Goal: Task Accomplishment & Management: Use online tool/utility

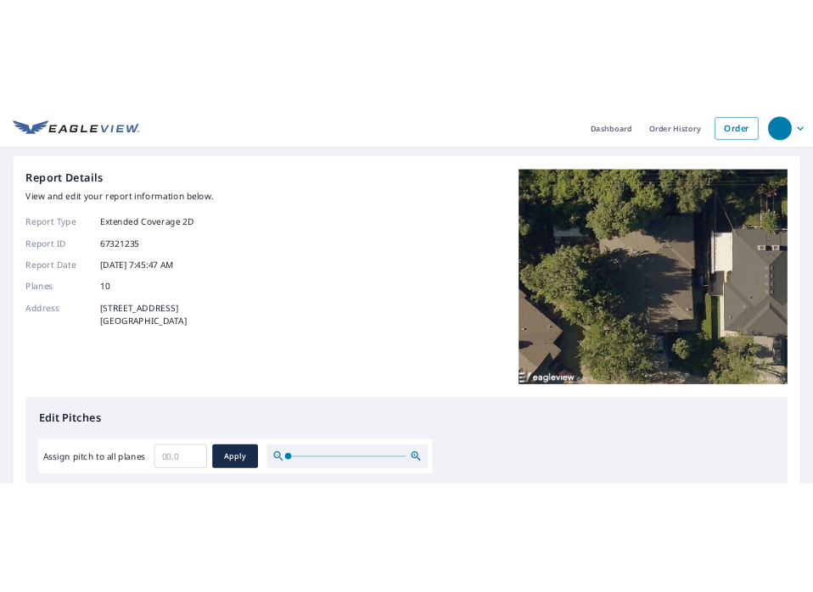
scroll to position [255, 0]
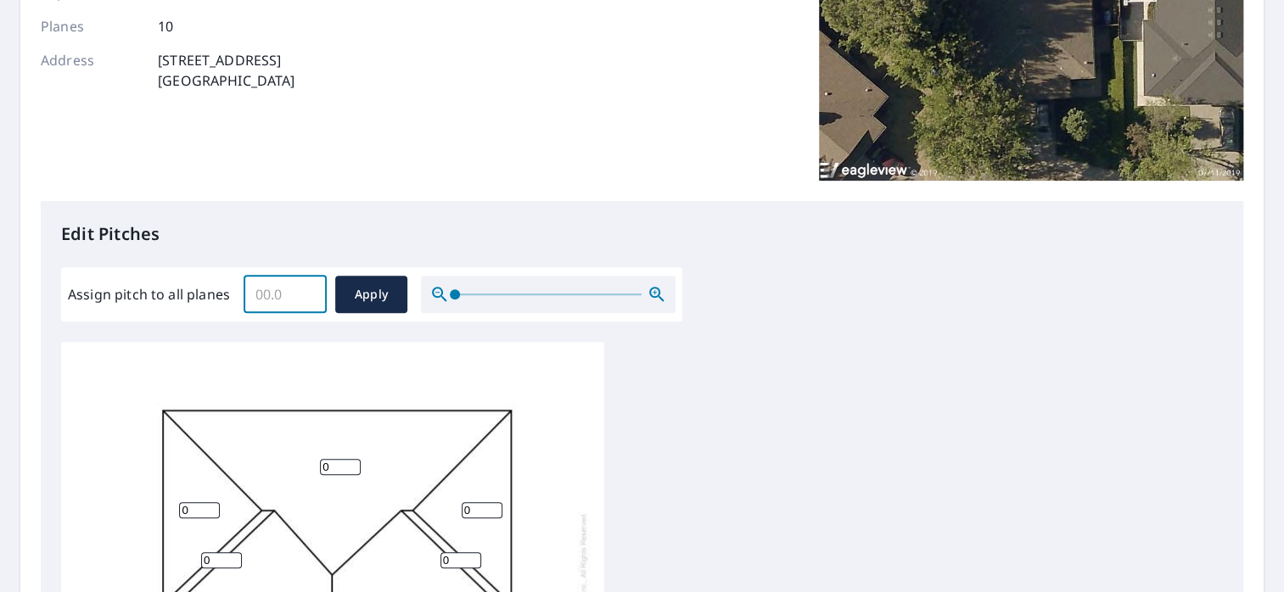
click at [262, 296] on input "Assign pitch to all planes" at bounding box center [285, 295] width 83 height 48
click at [305, 289] on input "0.1" at bounding box center [285, 295] width 83 height 48
click at [305, 289] on input "0.2" at bounding box center [285, 295] width 83 height 48
click at [305, 289] on input "0.3" at bounding box center [285, 295] width 83 height 48
drag, startPoint x: 276, startPoint y: 294, endPoint x: 241, endPoint y: 294, distance: 34.8
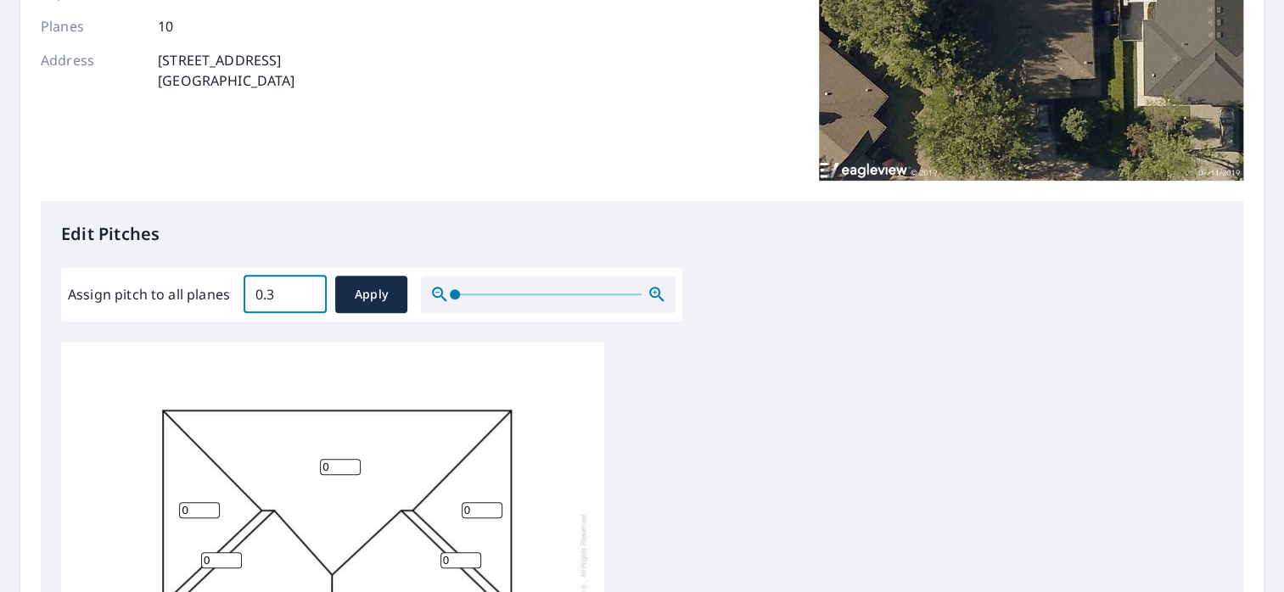
click at [241, 294] on div "Assign pitch to all planes 0.3 ​ Apply" at bounding box center [371, 294] width 607 height 37
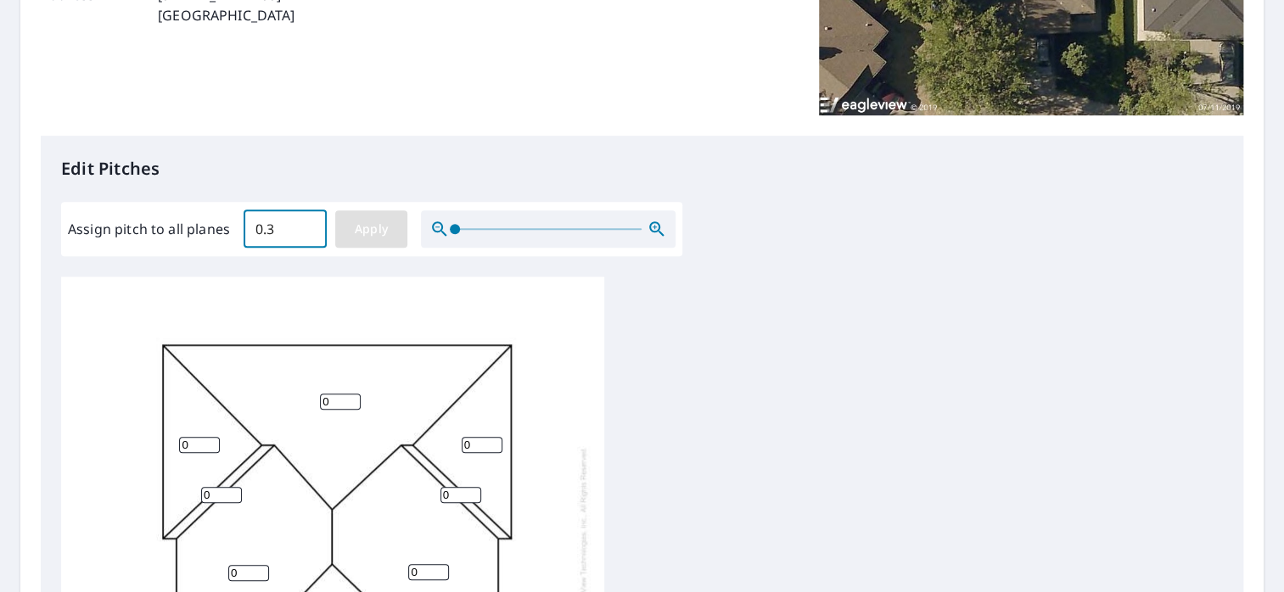
scroll to position [424, 0]
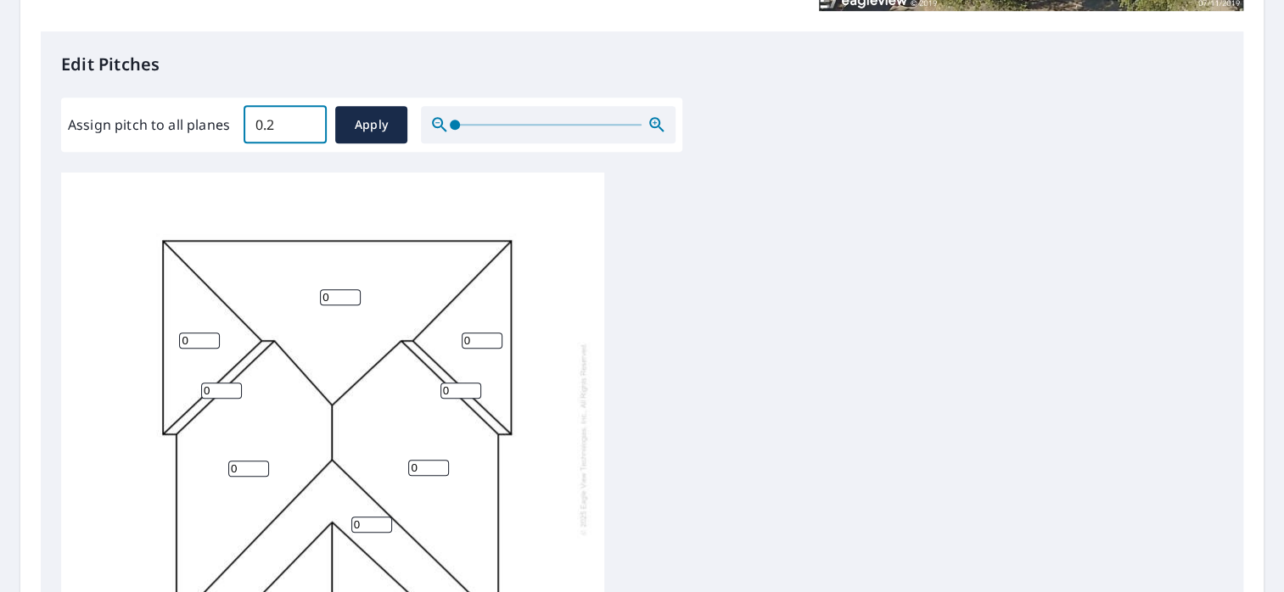
click at [305, 132] on input "0.2" at bounding box center [285, 125] width 83 height 48
click at [305, 132] on input "0.1" at bounding box center [285, 125] width 83 height 48
click at [305, 132] on input "0" at bounding box center [285, 125] width 83 height 48
type input "04"
drag, startPoint x: 326, startPoint y: 177, endPoint x: 333, endPoint y: 165, distance: 14.1
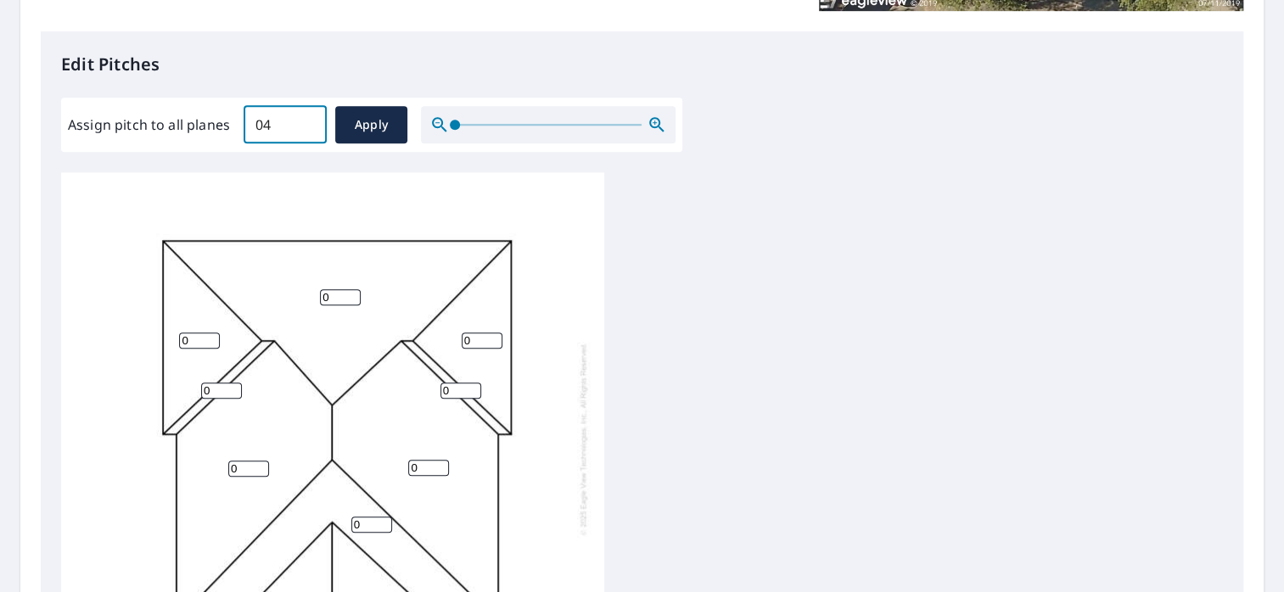
click at [327, 177] on div "0 0 0 0 0 0 0 0 0 0" at bounding box center [332, 438] width 543 height 533
click at [377, 120] on span "Apply" at bounding box center [371, 125] width 45 height 21
type input "04"
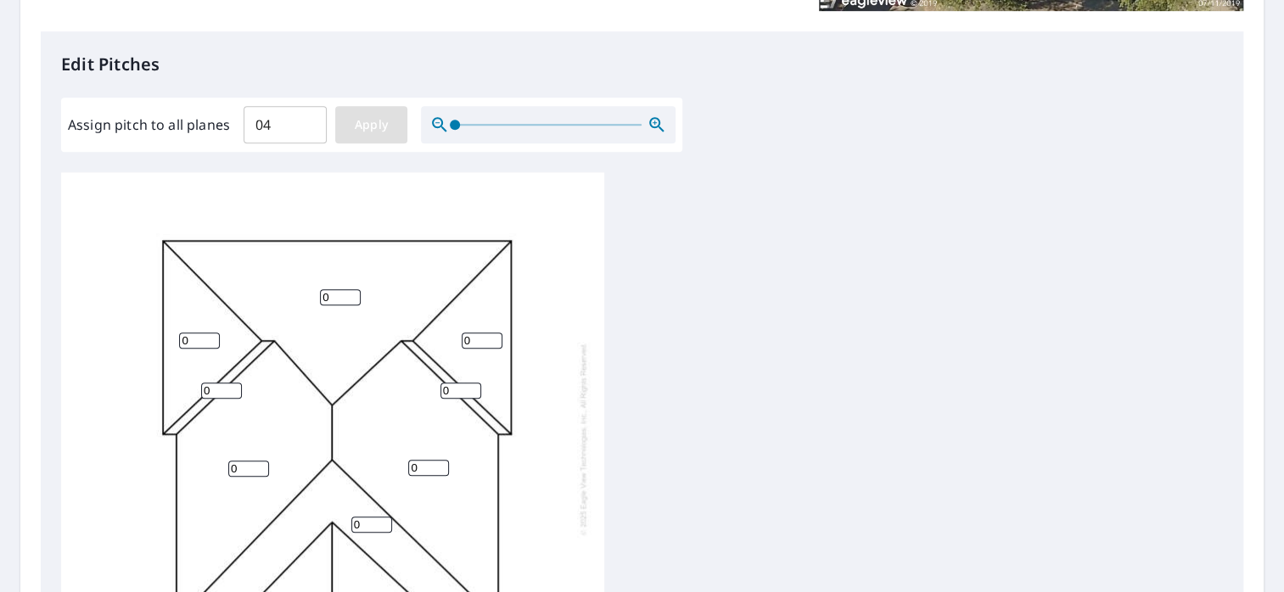
type input "04"
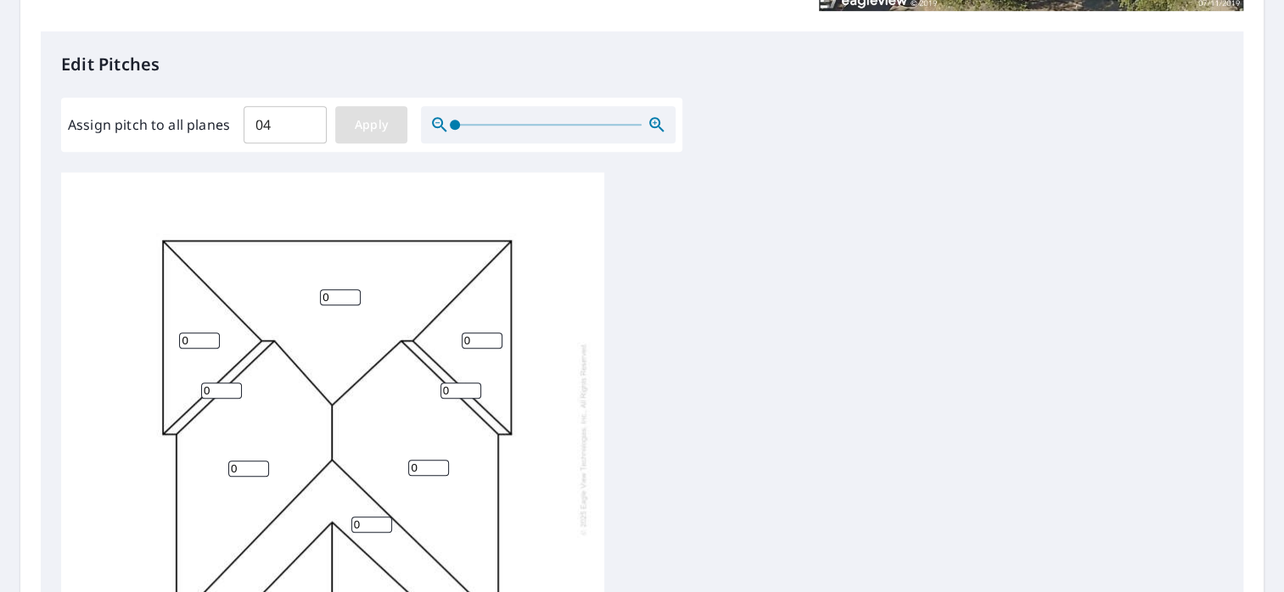
type input "04"
click at [266, 124] on input "04" at bounding box center [285, 125] width 83 height 48
drag, startPoint x: 270, startPoint y: 120, endPoint x: 255, endPoint y: 117, distance: 15.5
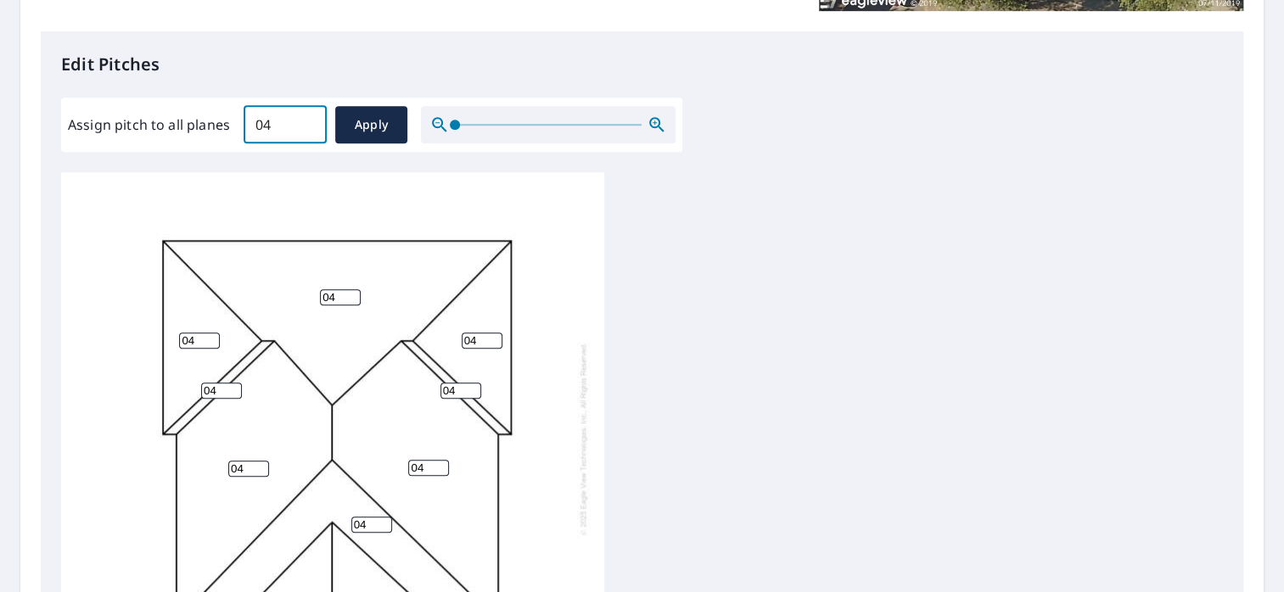
click at [255, 117] on input "04" at bounding box center [285, 125] width 83 height 48
type input "4"
click at [362, 128] on span "Apply" at bounding box center [371, 125] width 45 height 21
type input "4"
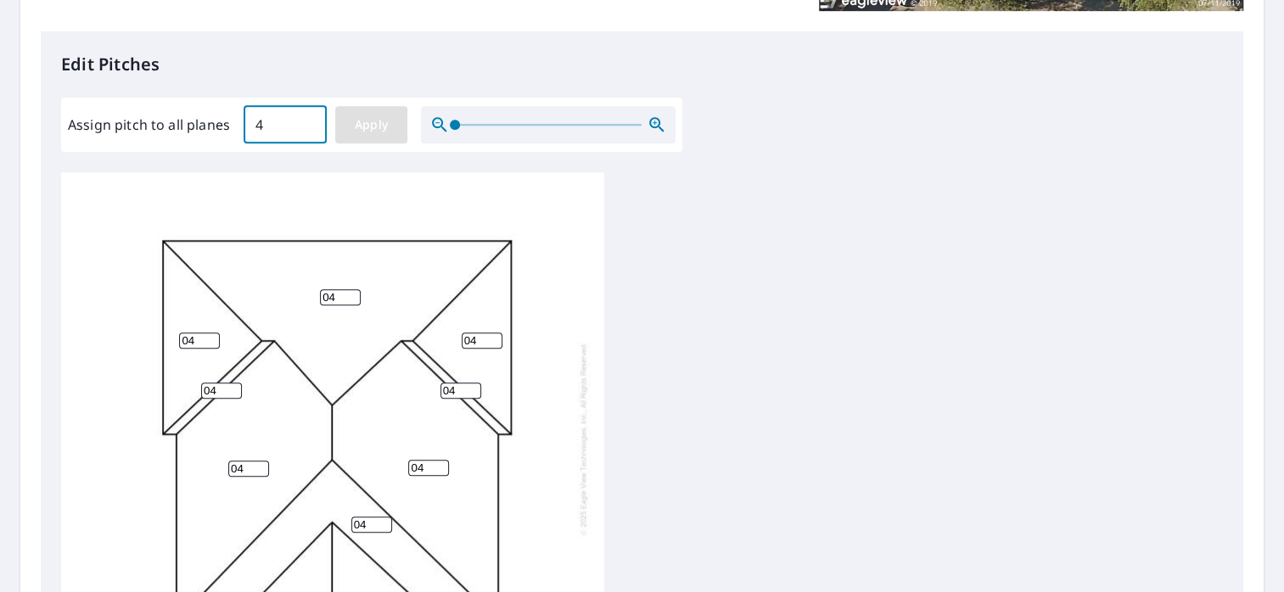
type input "4"
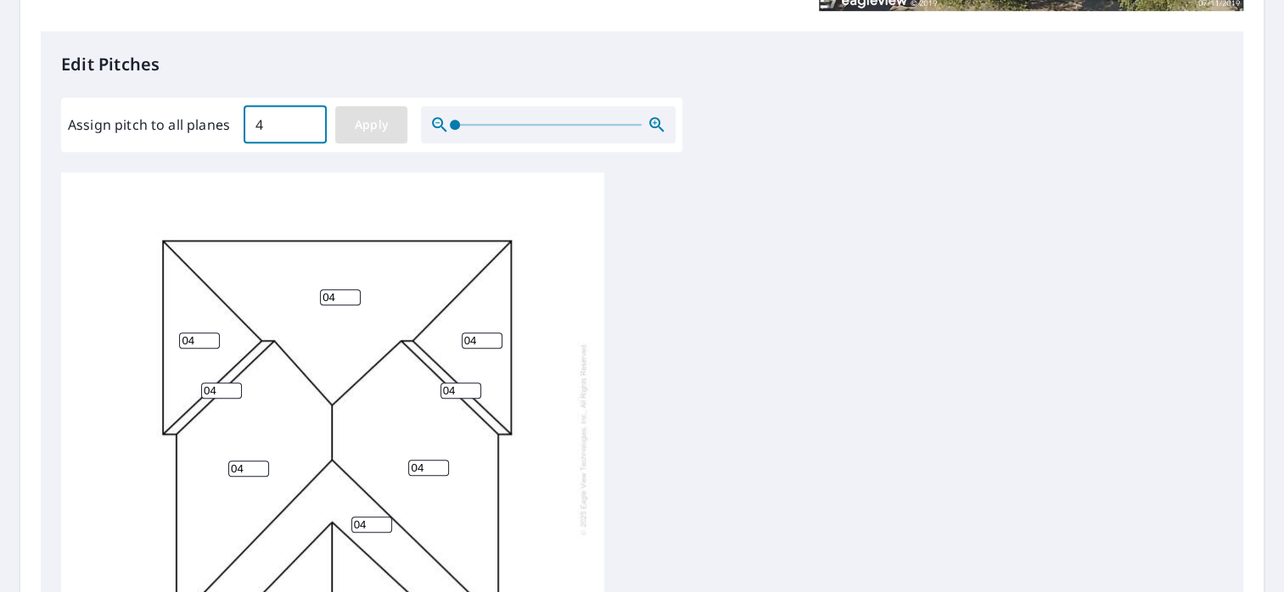
type input "4"
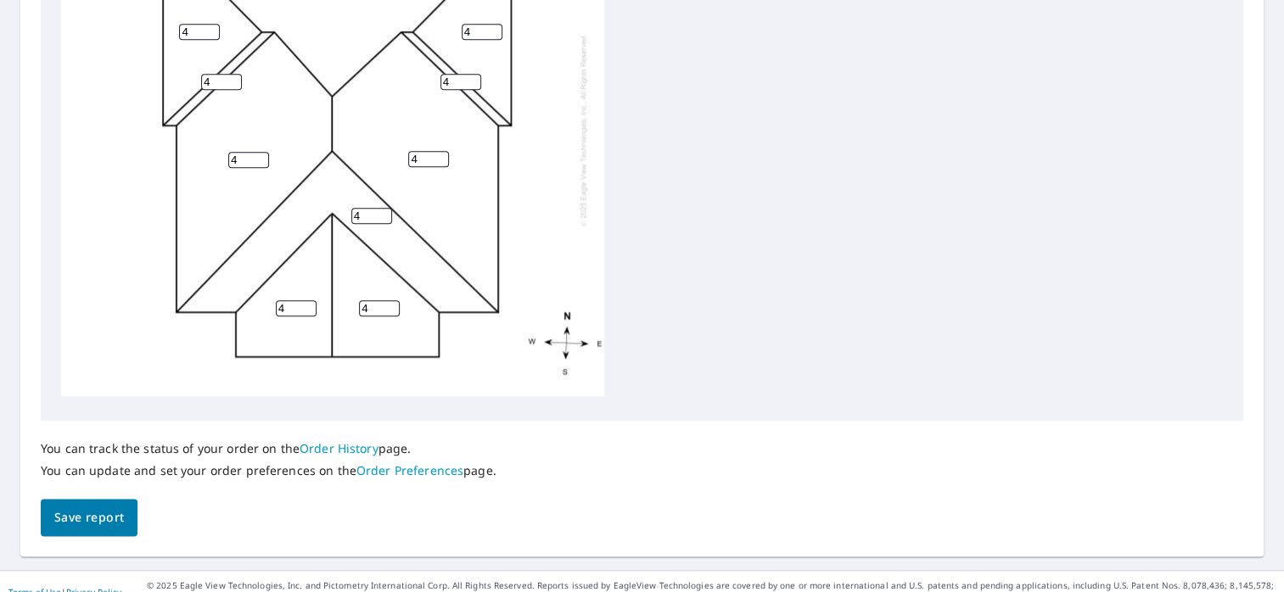
scroll to position [749, 0]
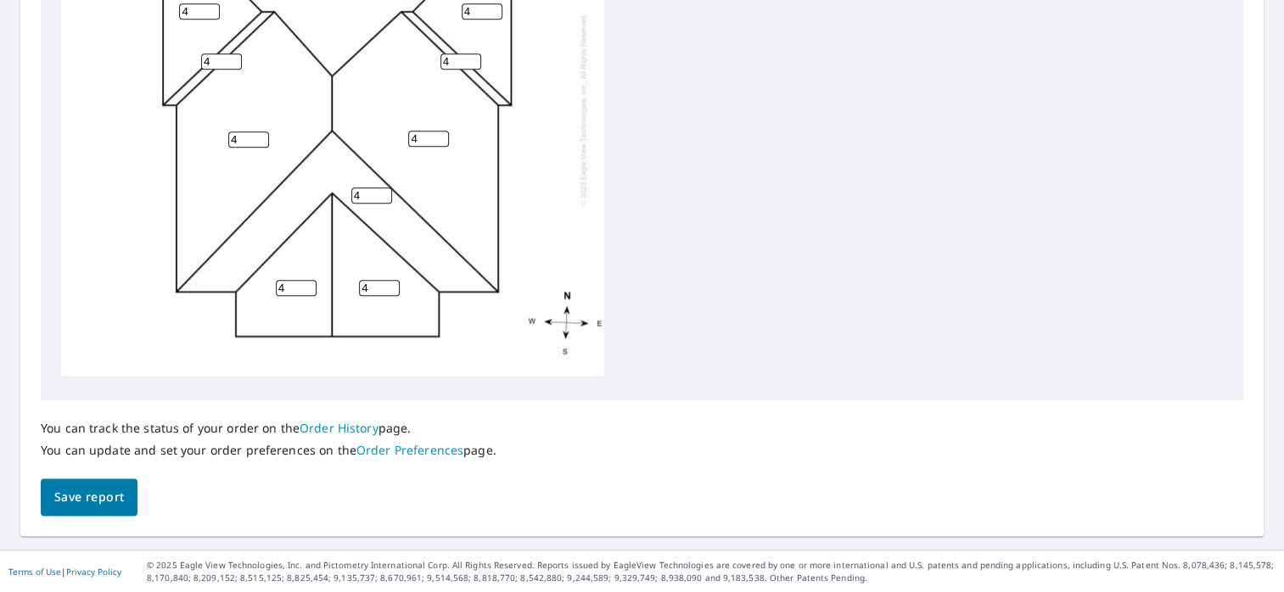
click at [78, 491] on span "Save report" at bounding box center [89, 497] width 70 height 21
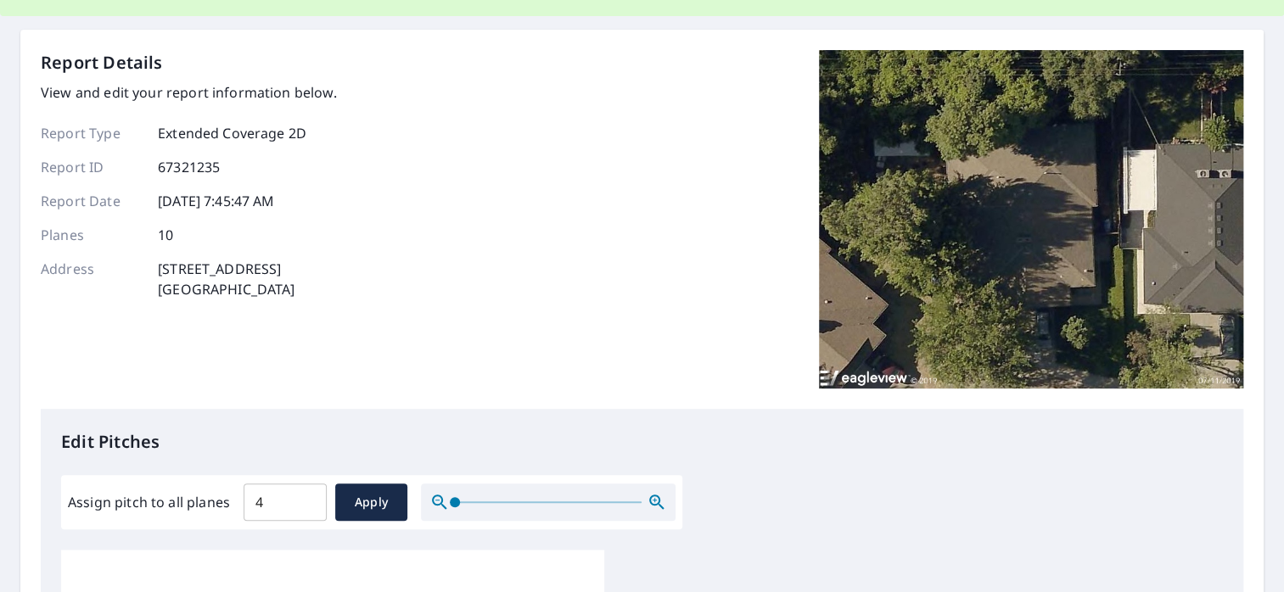
scroll to position [0, 0]
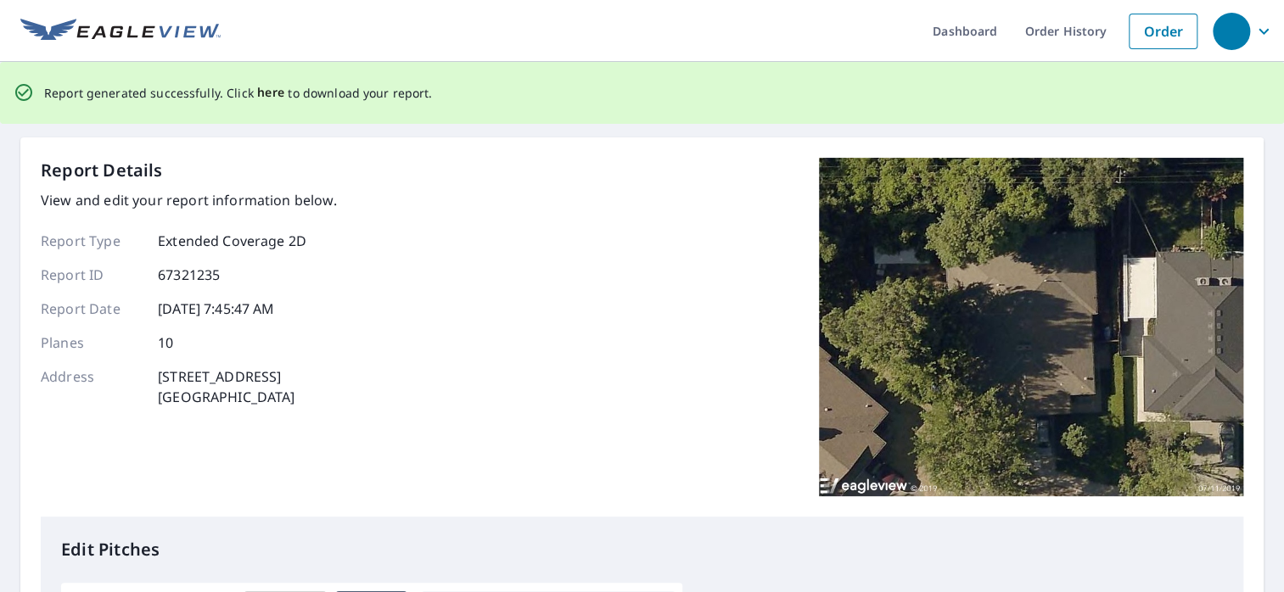
click at [262, 90] on span "here" at bounding box center [271, 92] width 28 height 21
click at [262, 94] on span "here" at bounding box center [271, 92] width 28 height 21
